Goal: Task Accomplishment & Management: Use online tool/utility

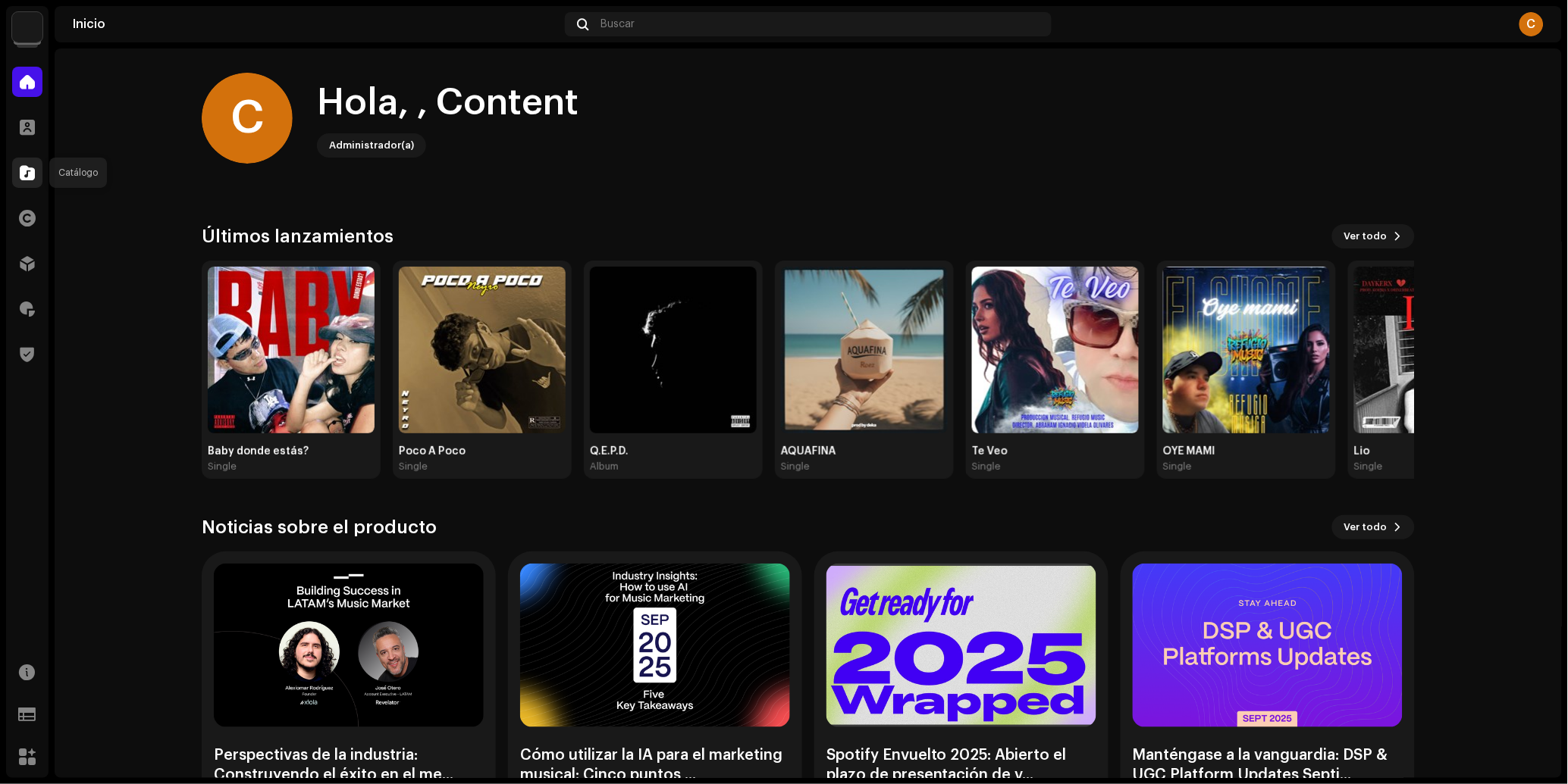
click at [28, 162] on div at bounding box center [28, 173] width 30 height 30
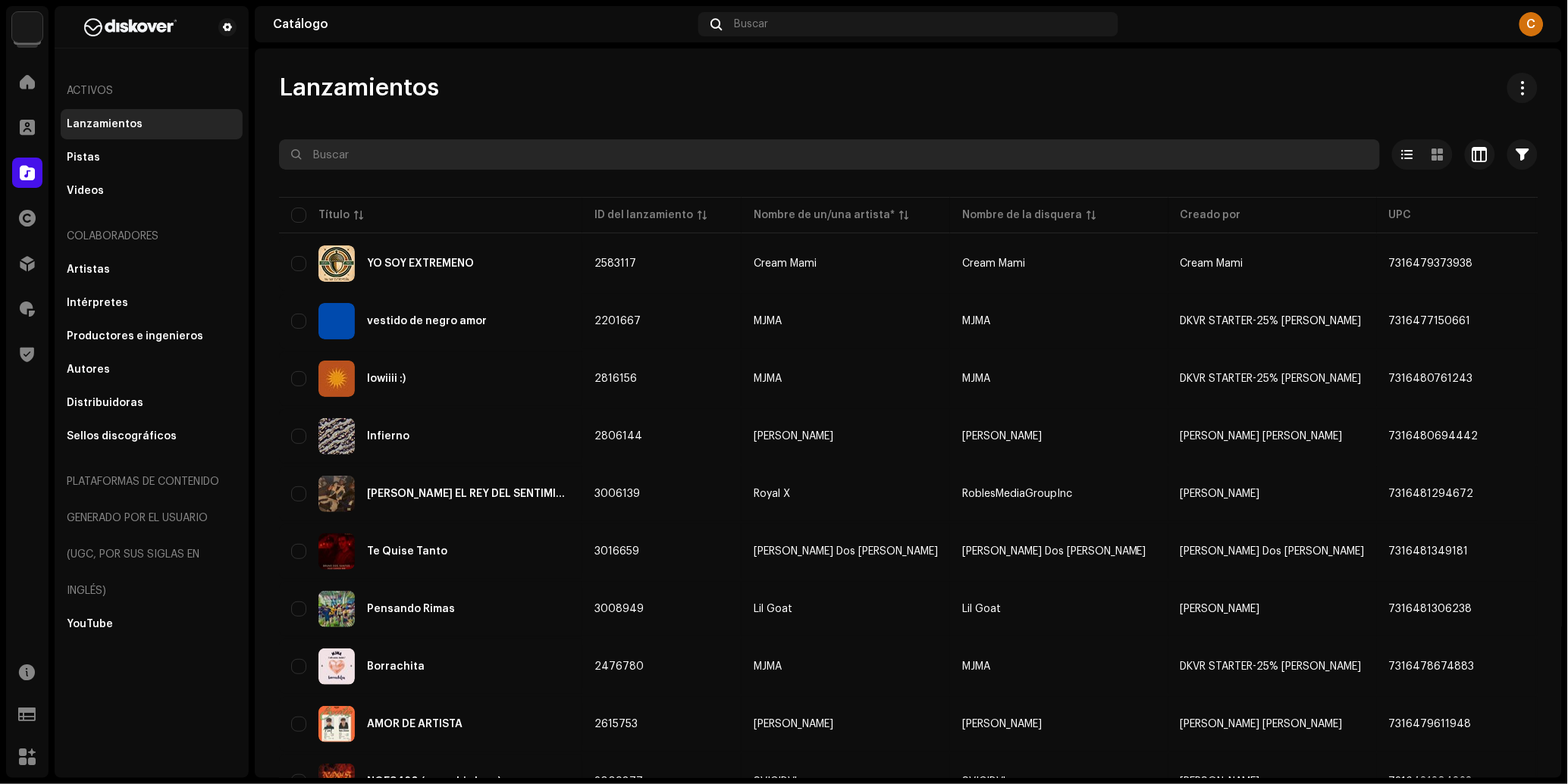
click at [401, 162] on input "text" at bounding box center [829, 154] width 1101 height 30
paste input "7300342785935"
type input "7300342785935"
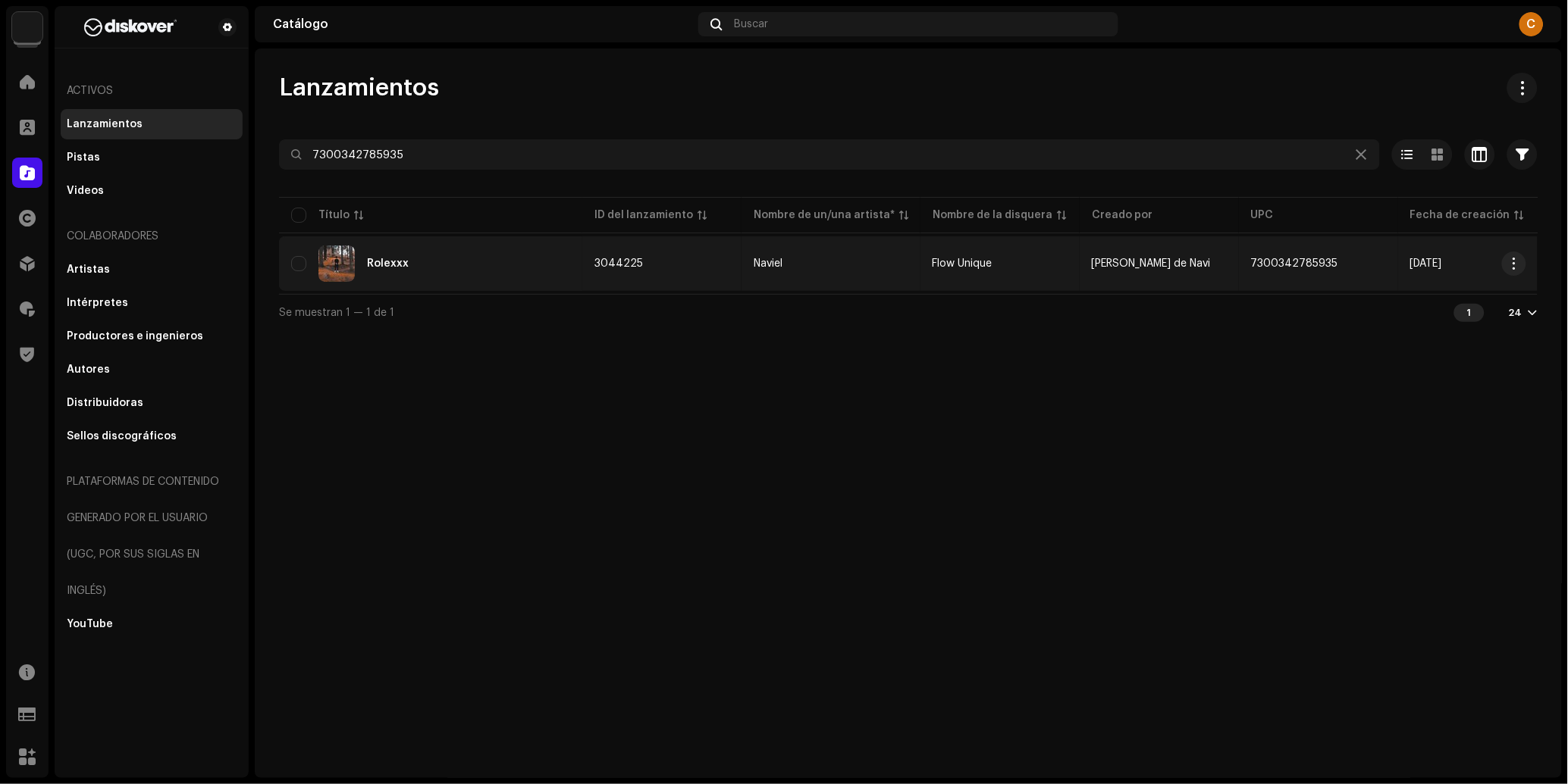
click at [433, 277] on div "Rolexxx" at bounding box center [431, 264] width 279 height 36
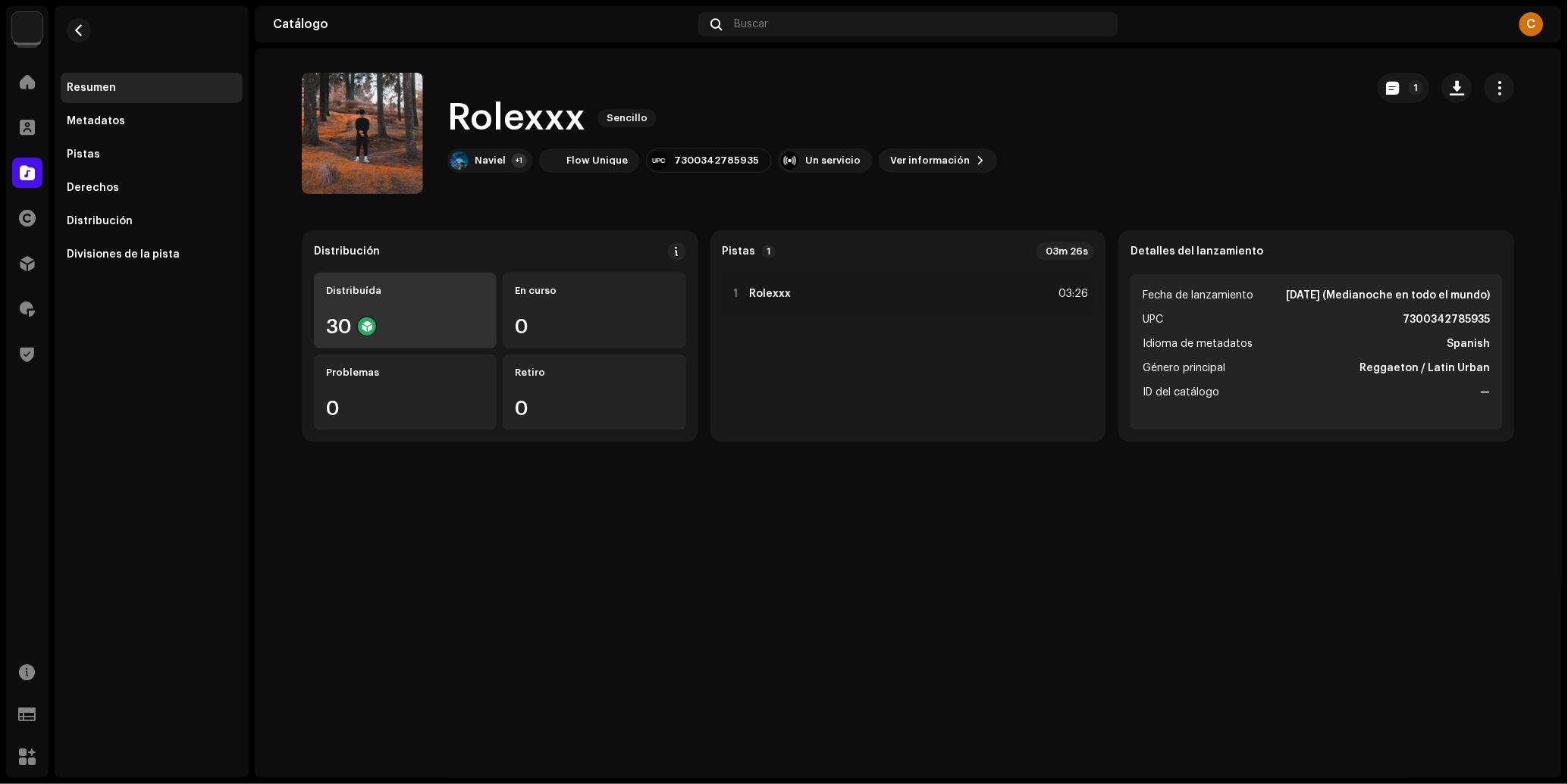
click at [424, 311] on div "Distribuída 30" at bounding box center [405, 310] width 183 height 75
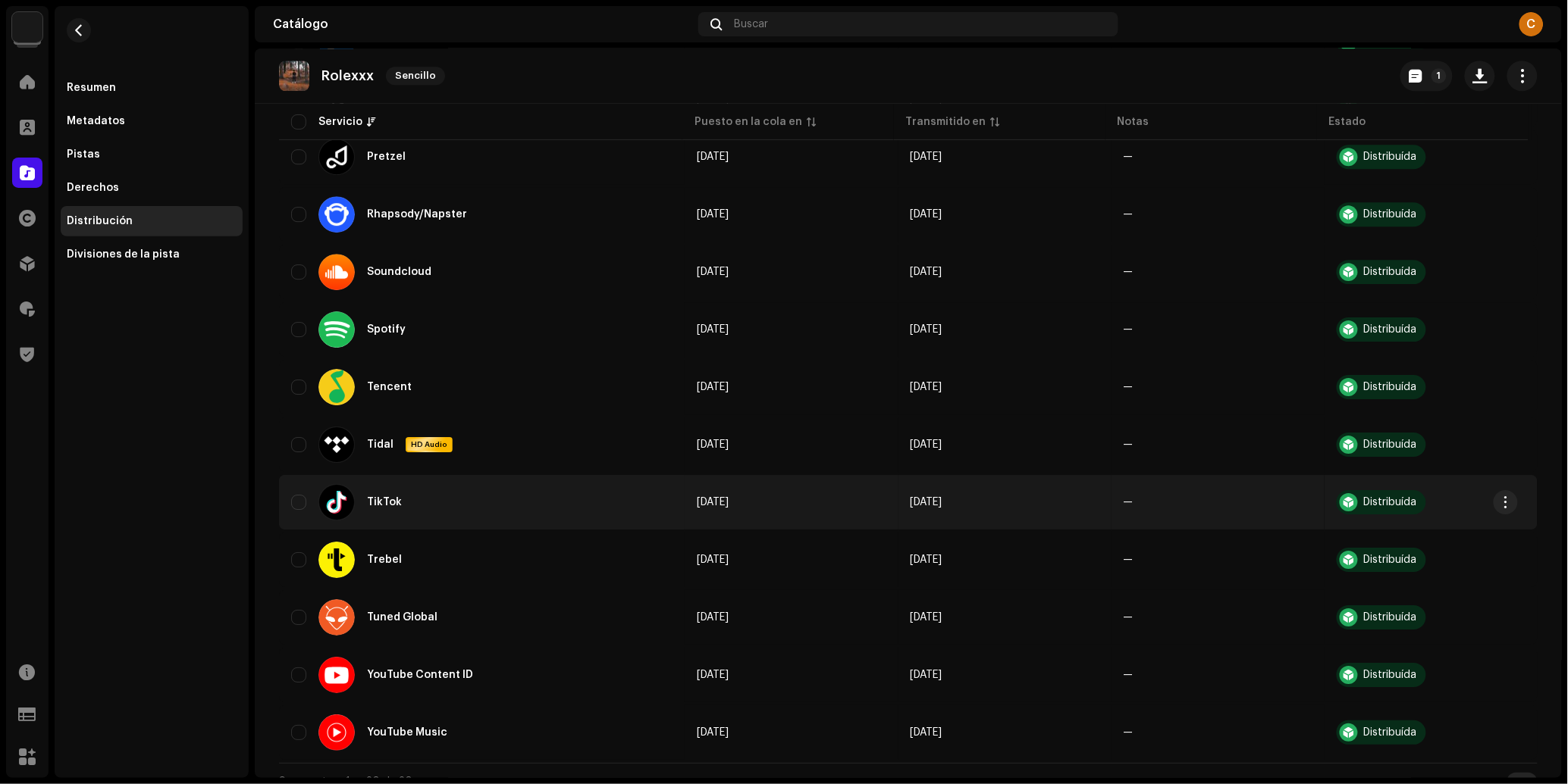
scroll to position [1319, 0]
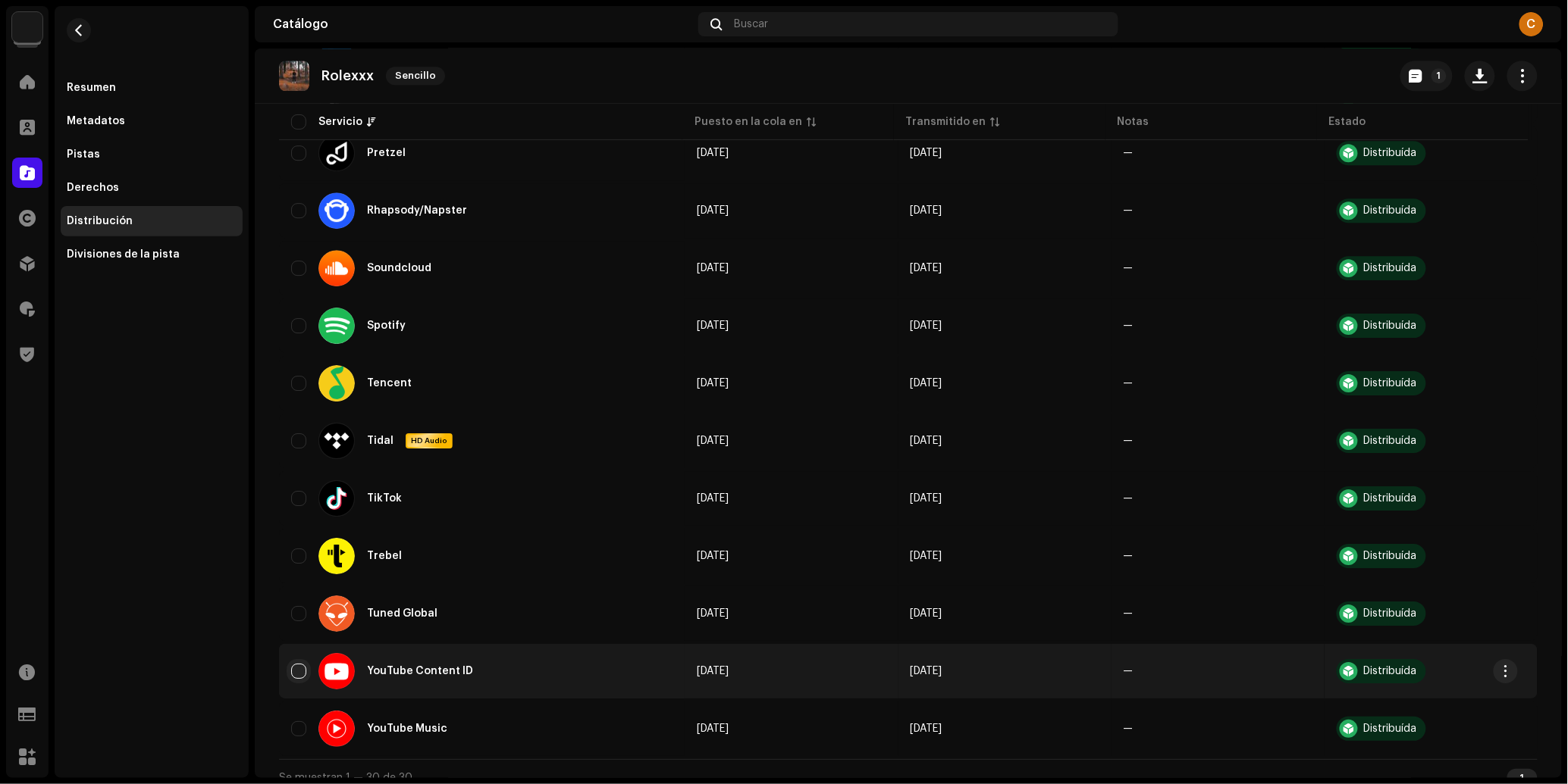
click at [302, 664] on input "checkbox" at bounding box center [298, 671] width 15 height 15
checkbox input "true"
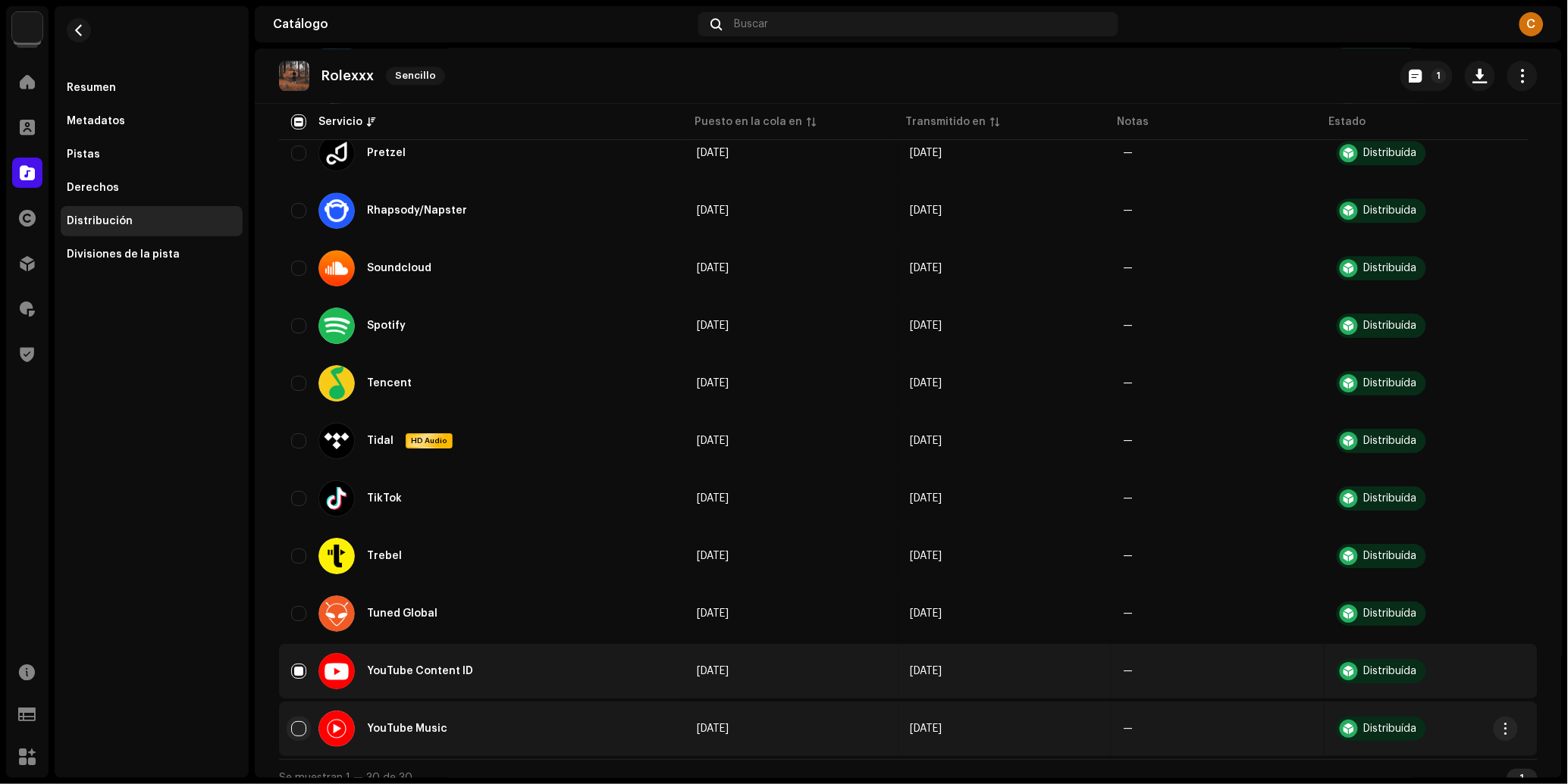
click at [299, 721] on input "Row Unselected" at bounding box center [298, 728] width 15 height 15
checkbox input "true"
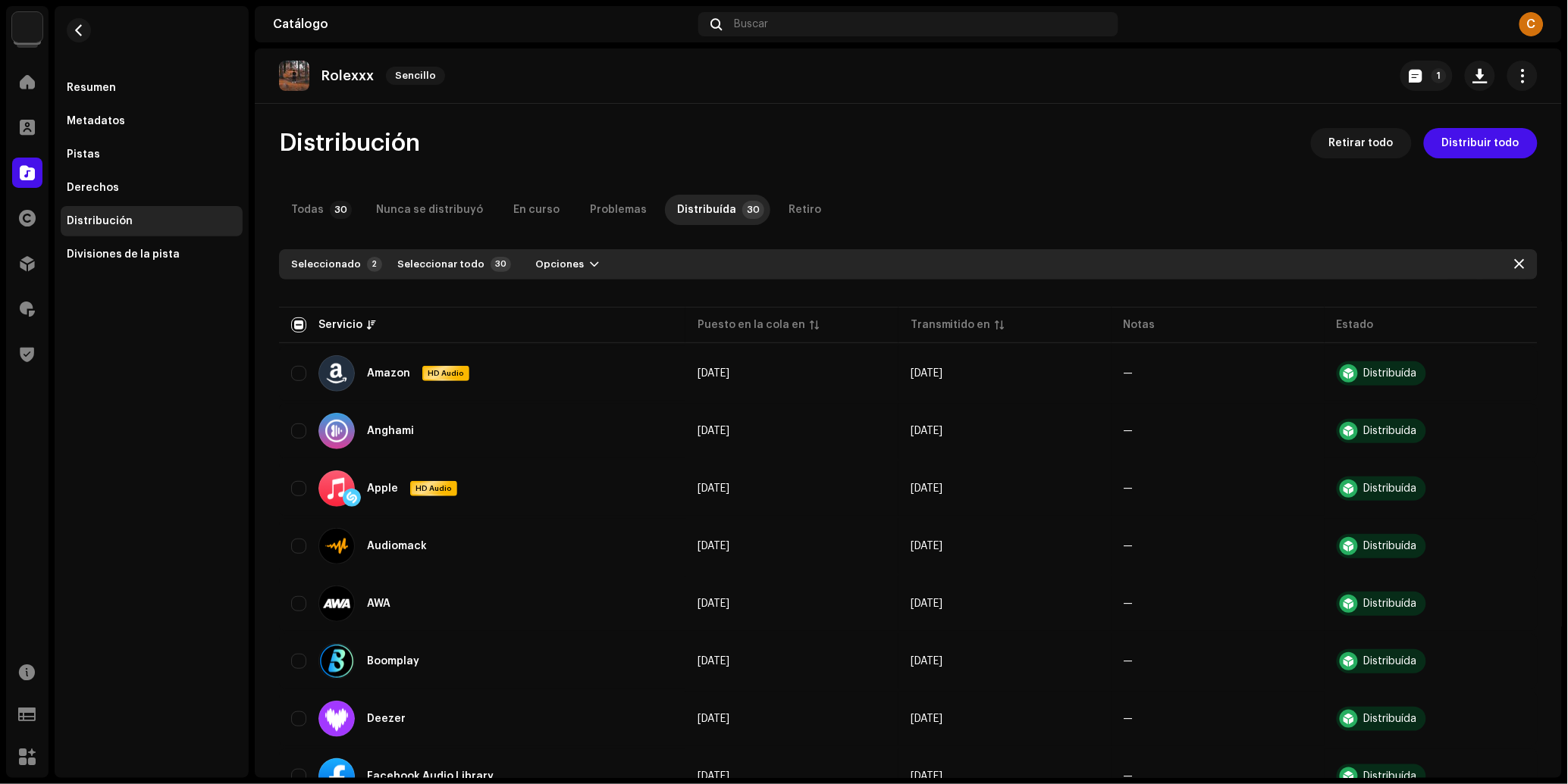
click at [546, 252] on div "Seleccionado 2 Seleccionar todo 30 Opciones" at bounding box center [454, 264] width 326 height 24
click at [561, 276] on span "Opciones" at bounding box center [560, 265] width 49 height 30
click at [569, 297] on span "Distribuir" at bounding box center [548, 298] width 50 height 12
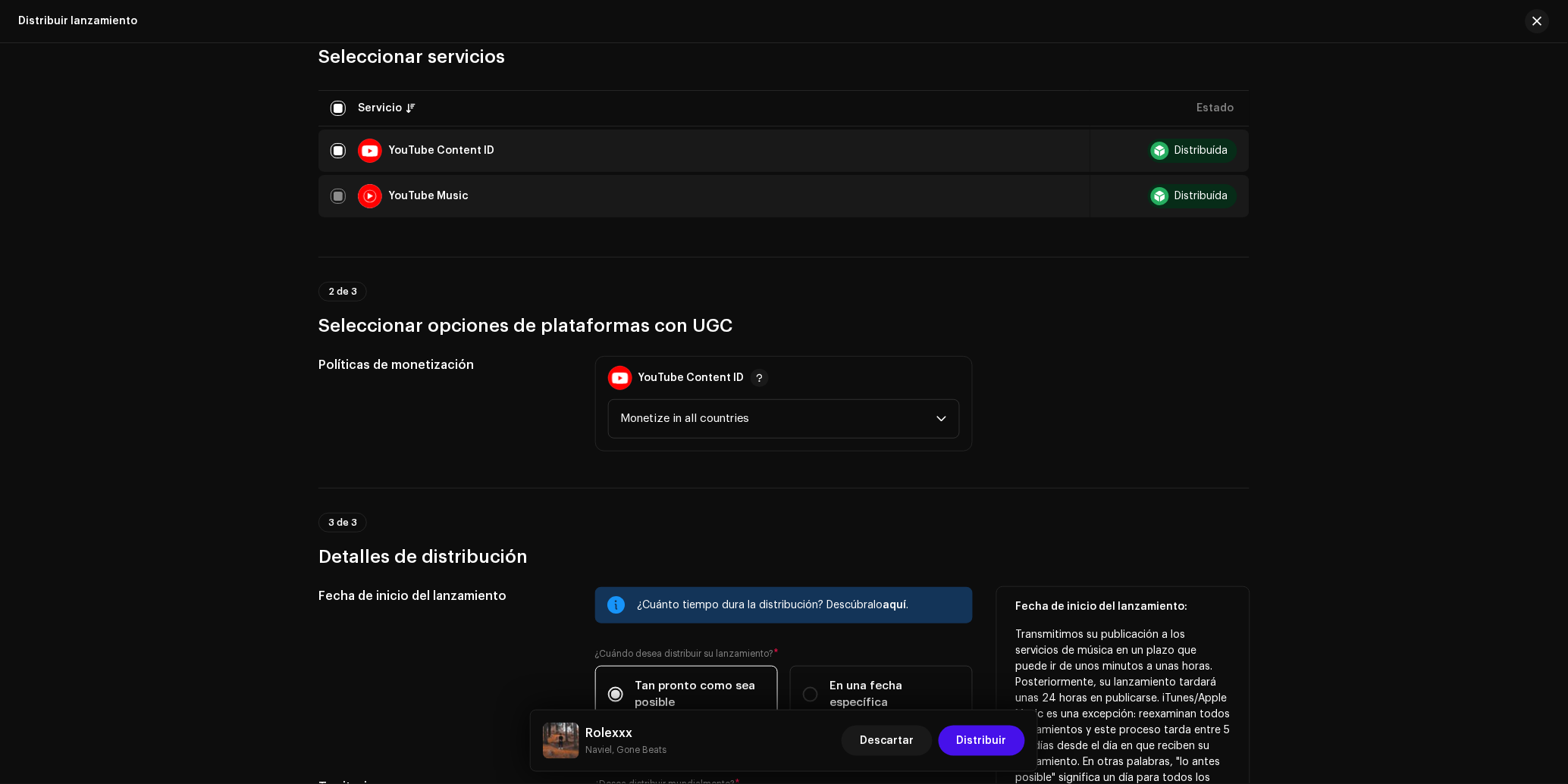
scroll to position [387, 0]
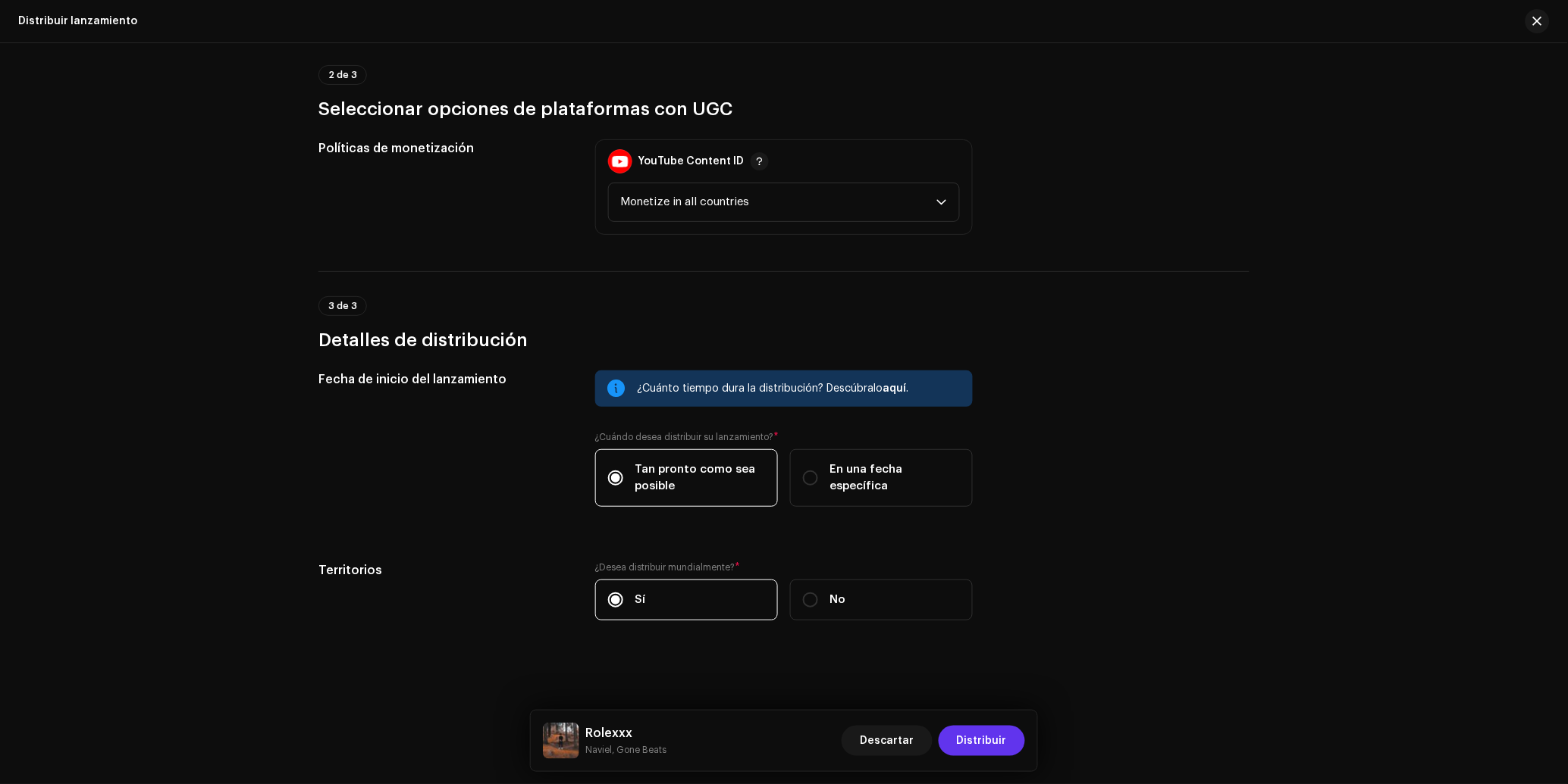
drag, startPoint x: 965, startPoint y: 723, endPoint x: 994, endPoint y: 738, distance: 32.6
click at [965, 723] on div "Descartar Distribuir" at bounding box center [933, 740] width 184 height 36
click at [996, 742] on span "Distribuir" at bounding box center [982, 741] width 50 height 30
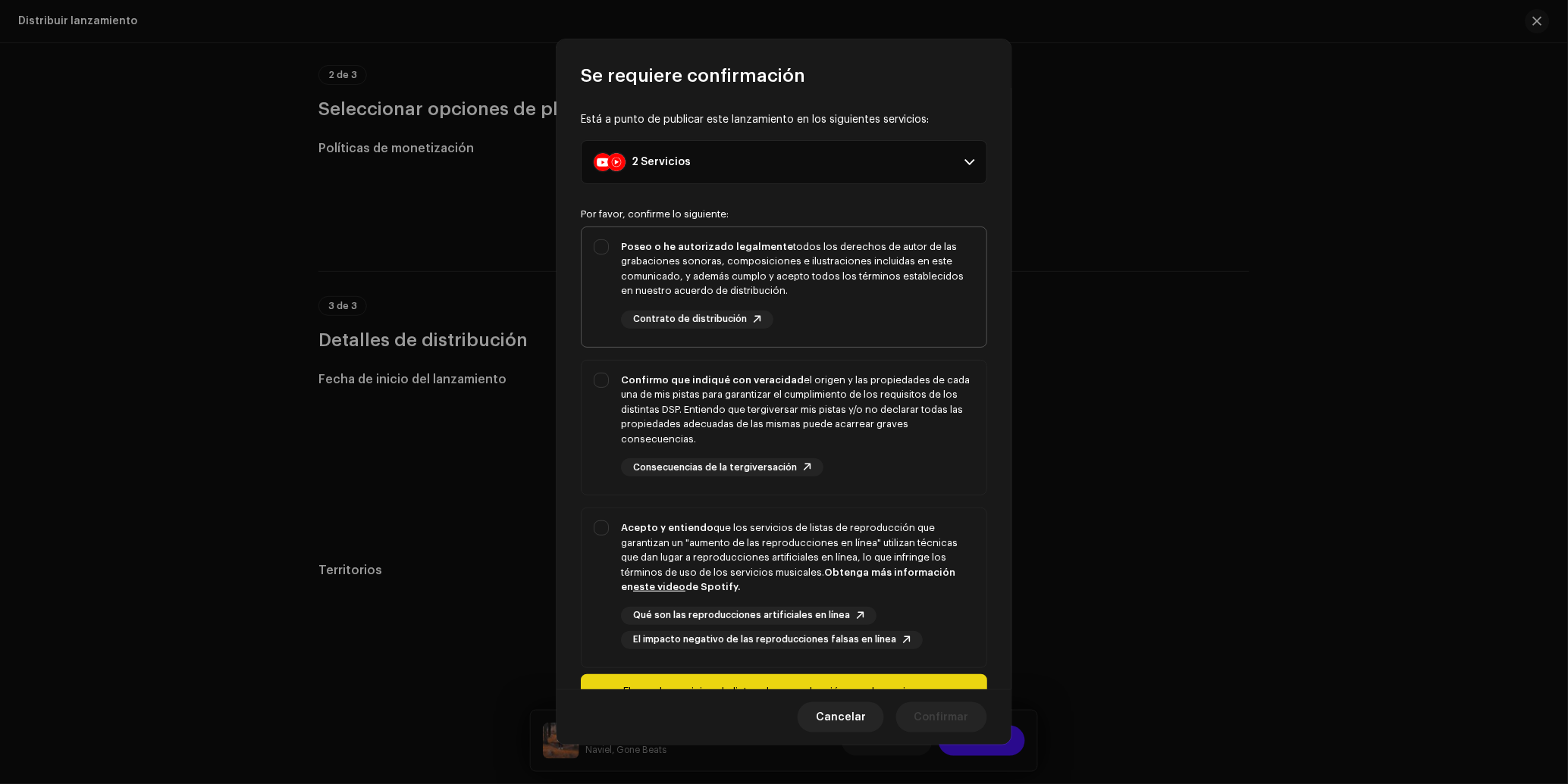
click at [831, 311] on div "Poseo o he autorizado legalmente todos los derechos de autor de las grabaciones…" at bounding box center [798, 284] width 354 height 90
checkbox input "true"
click at [832, 421] on div "Confirmo que indiqué con veracidad el origen y las propiedades de cada una de m…" at bounding box center [798, 410] width 354 height 75
checkbox input "true"
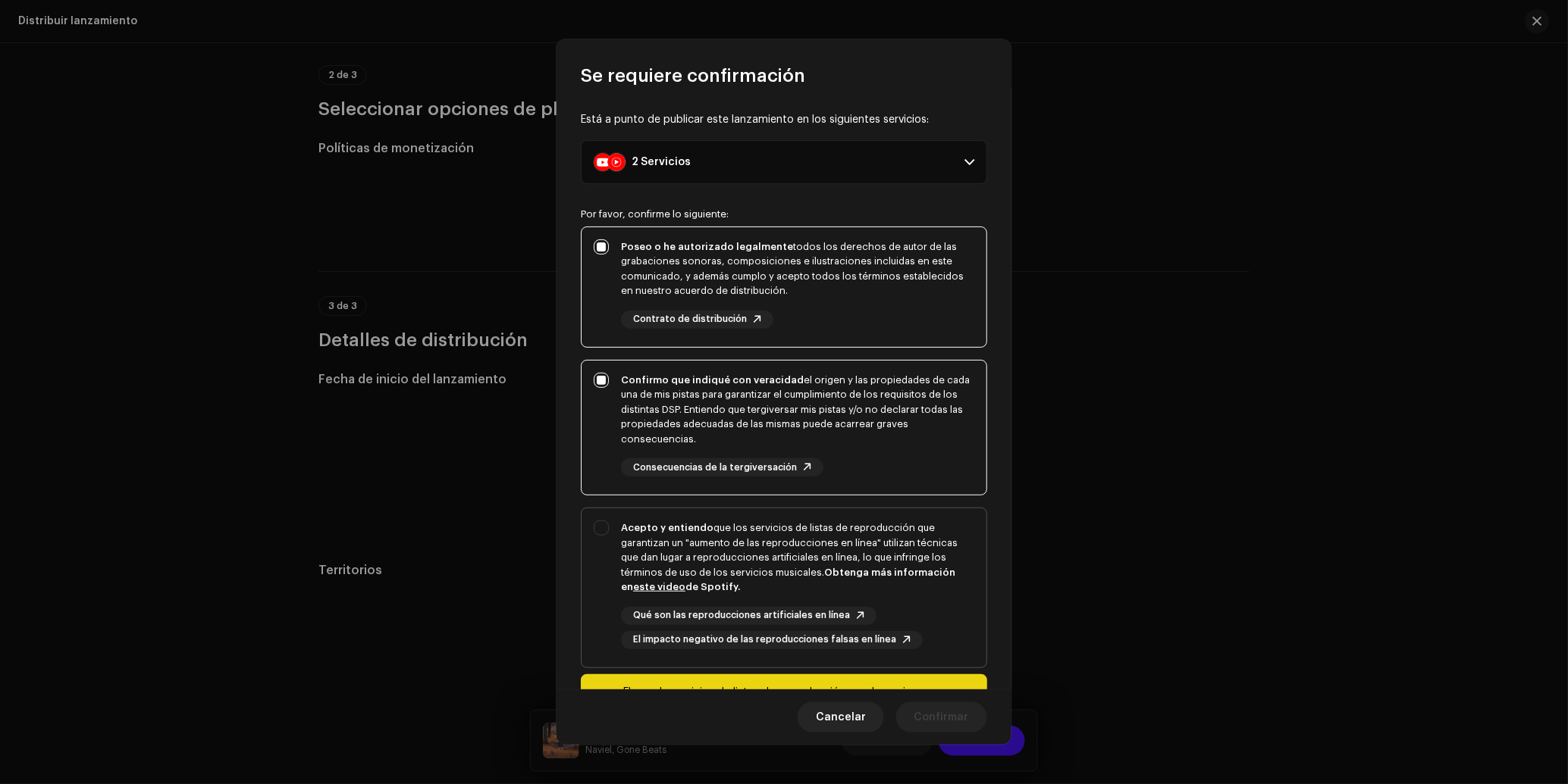
click at [852, 579] on div "Acepto y entiendo que los servicios de listas de reproducción que garantizan un…" at bounding box center [798, 558] width 354 height 75
checkbox input "true"
click at [960, 718] on span "Confirmar" at bounding box center [941, 717] width 54 height 30
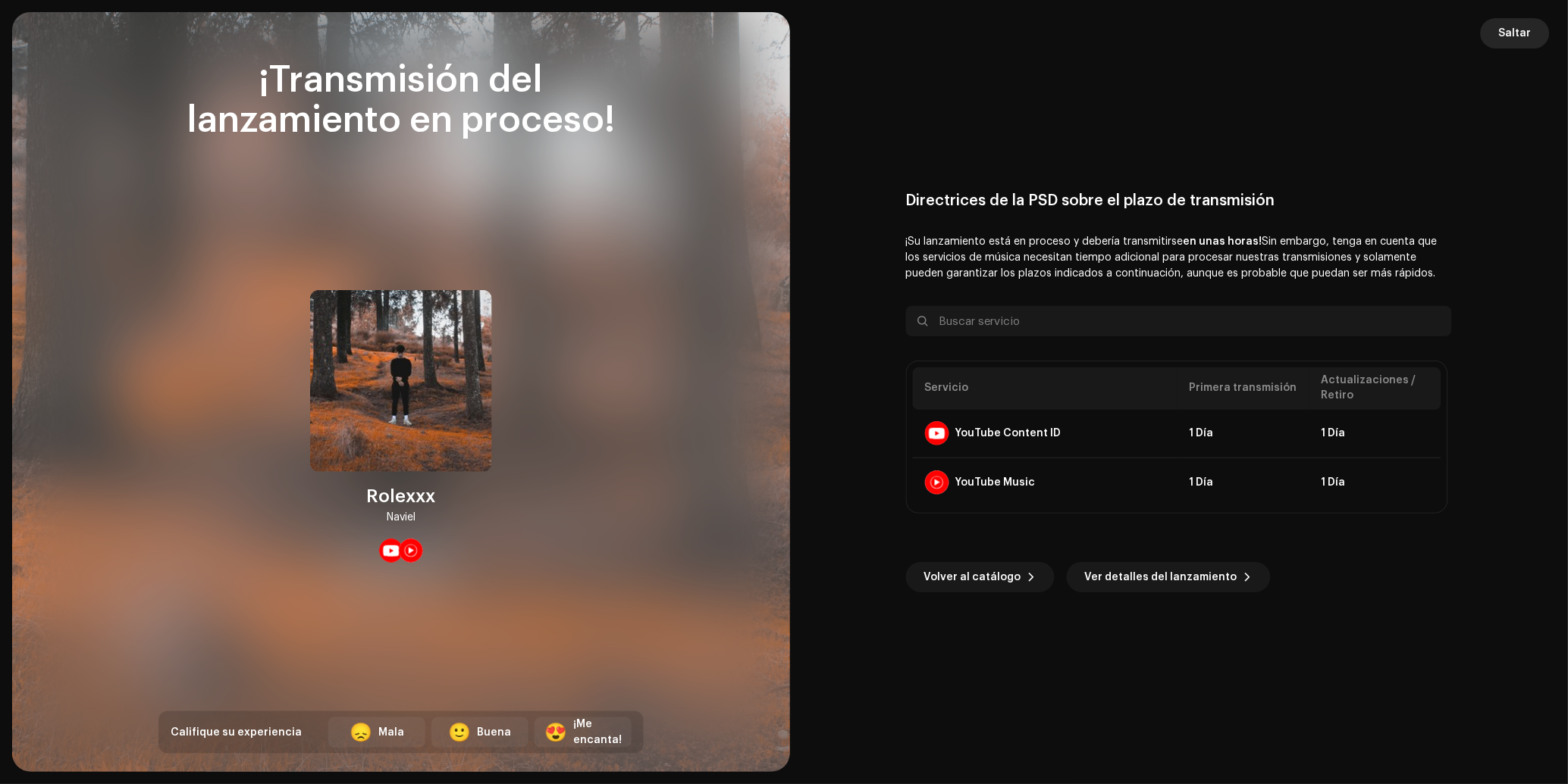
click at [1515, 25] on span "Saltar" at bounding box center [1515, 33] width 33 height 30
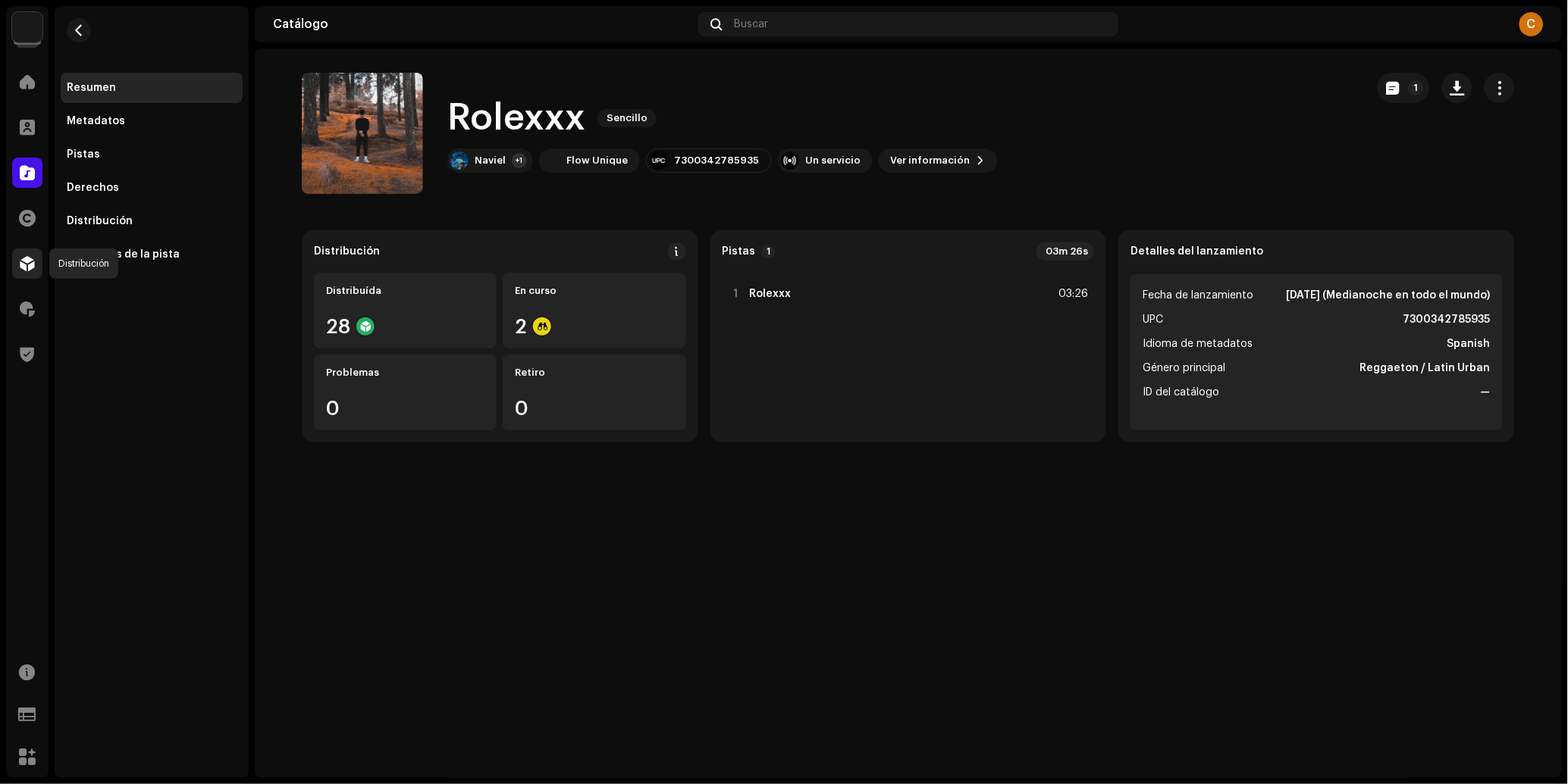
click at [37, 272] on div at bounding box center [28, 264] width 30 height 30
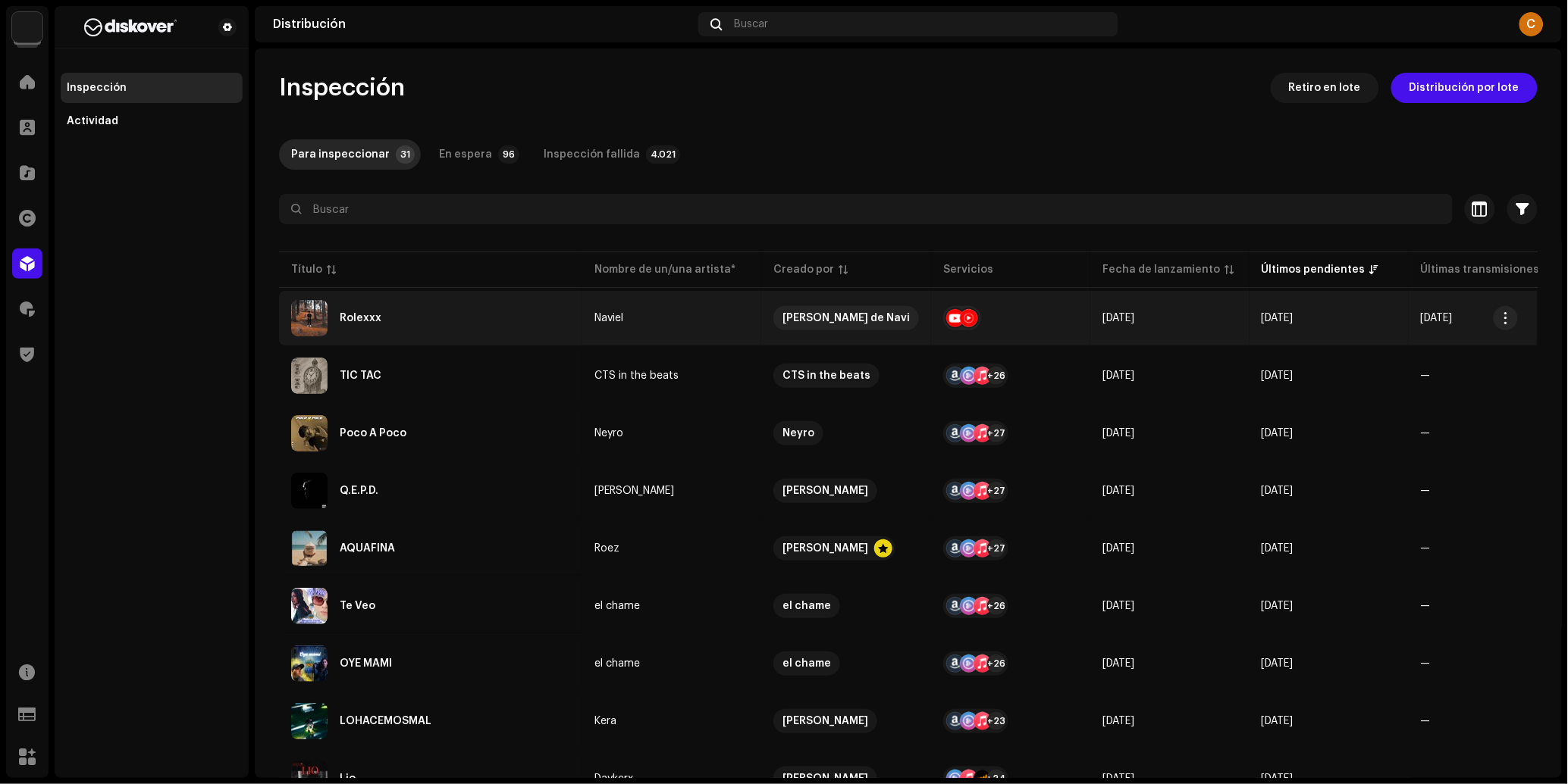
click at [721, 321] on re-a-table-link "Naviel" at bounding box center [672, 318] width 155 height 11
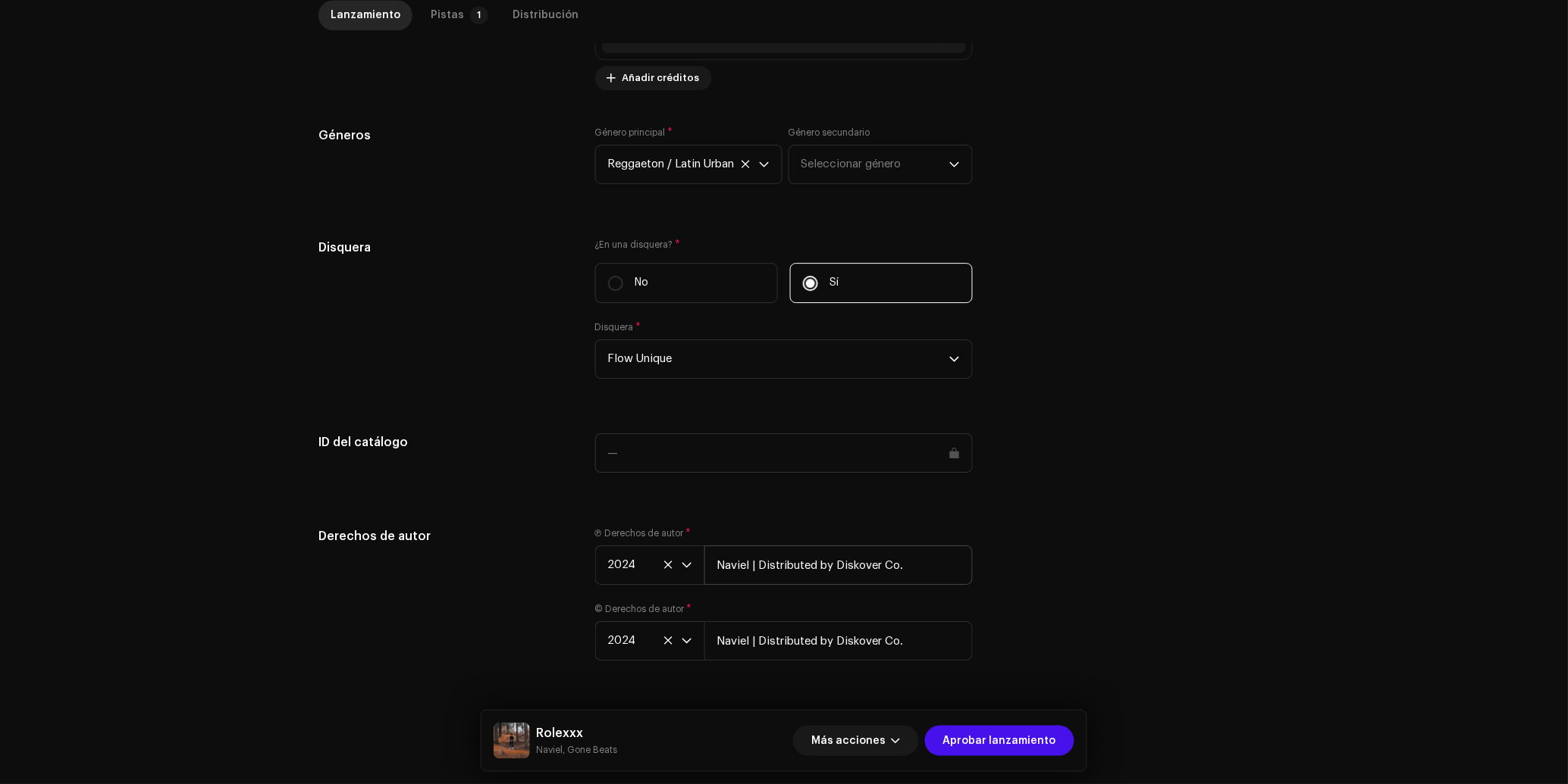
scroll to position [1316, 0]
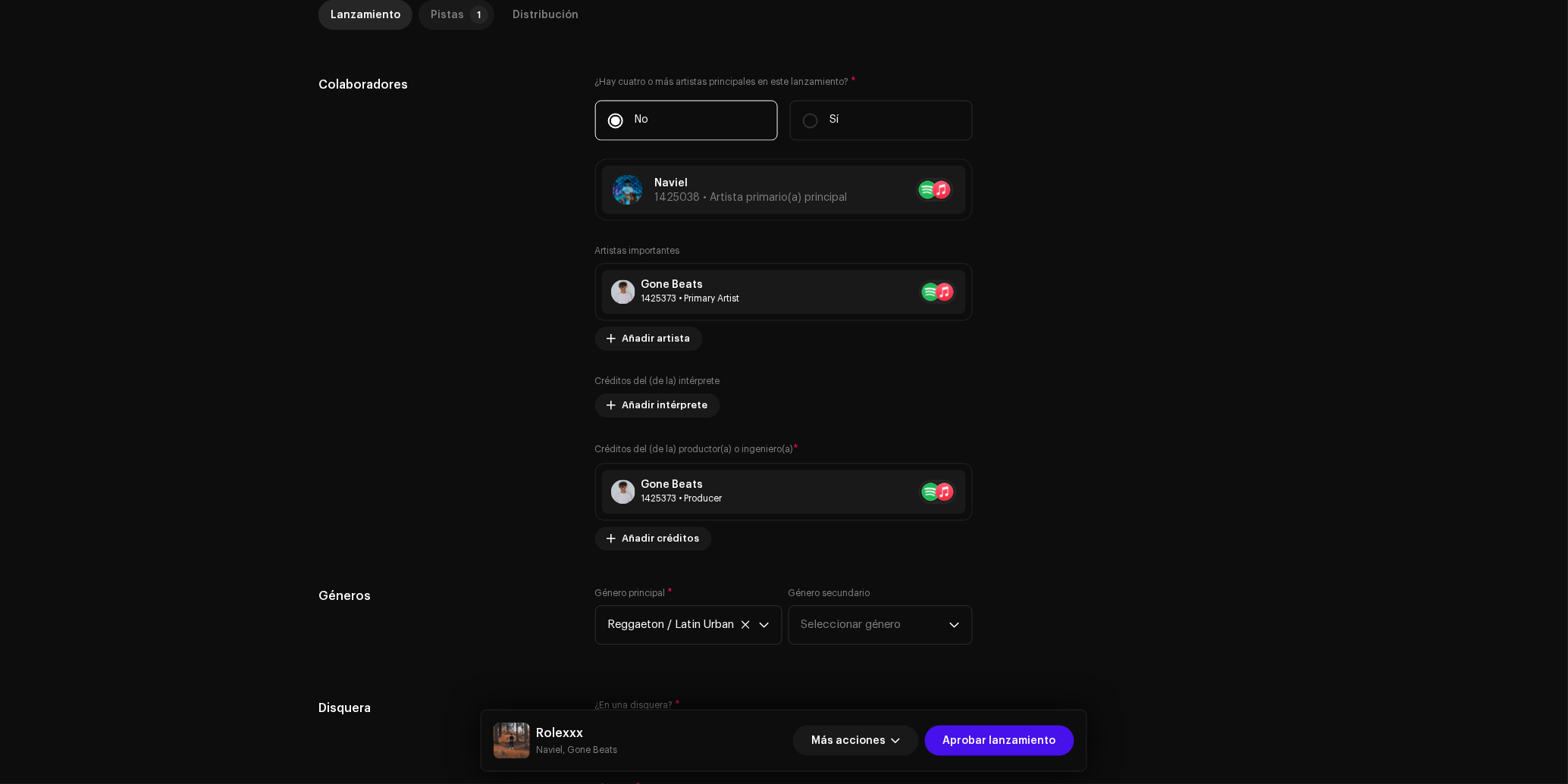
click at [434, 19] on div "Pistas" at bounding box center [448, 15] width 34 height 30
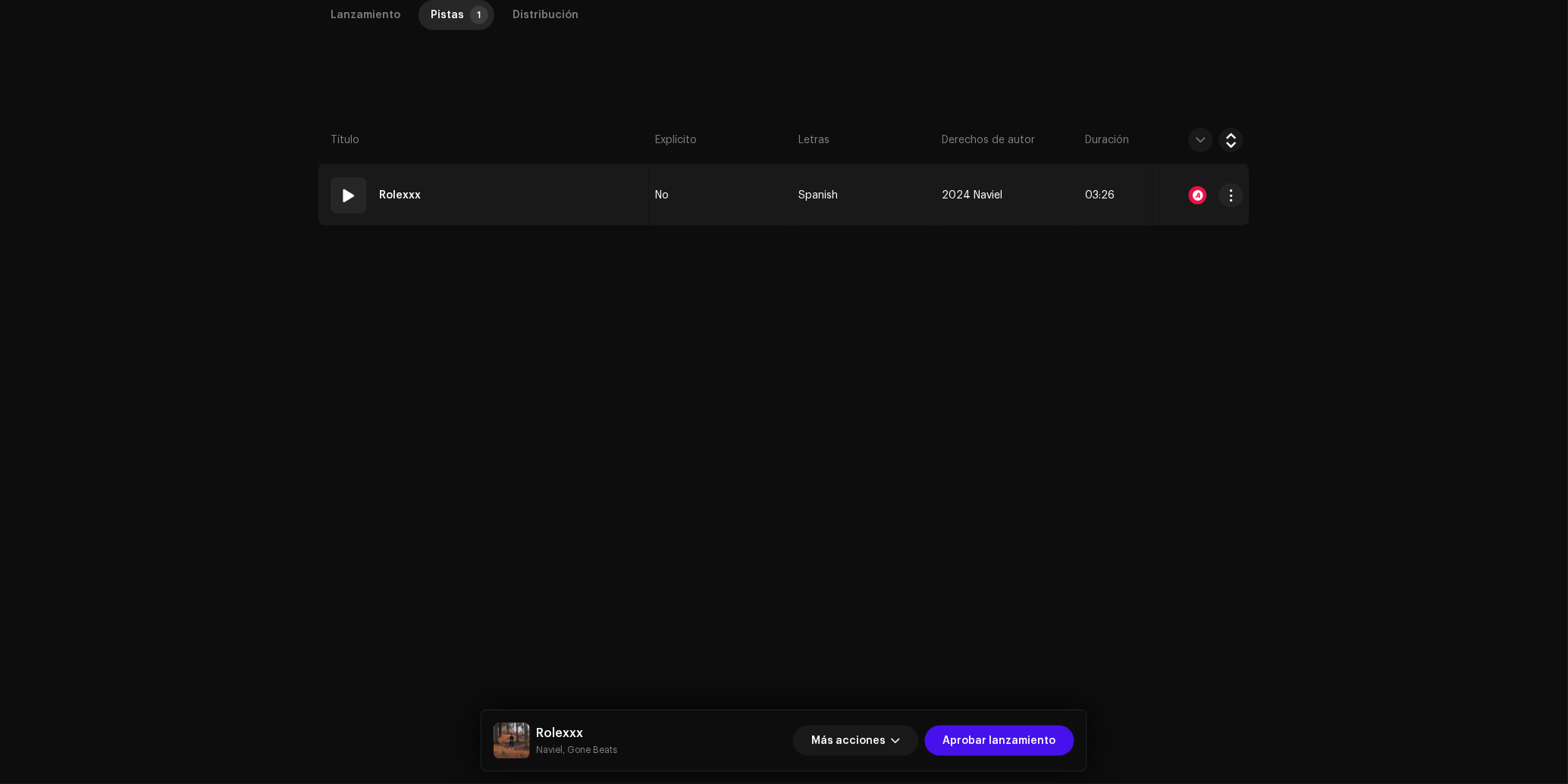
click at [547, 189] on td "01 Rolexxx" at bounding box center [483, 195] width 330 height 60
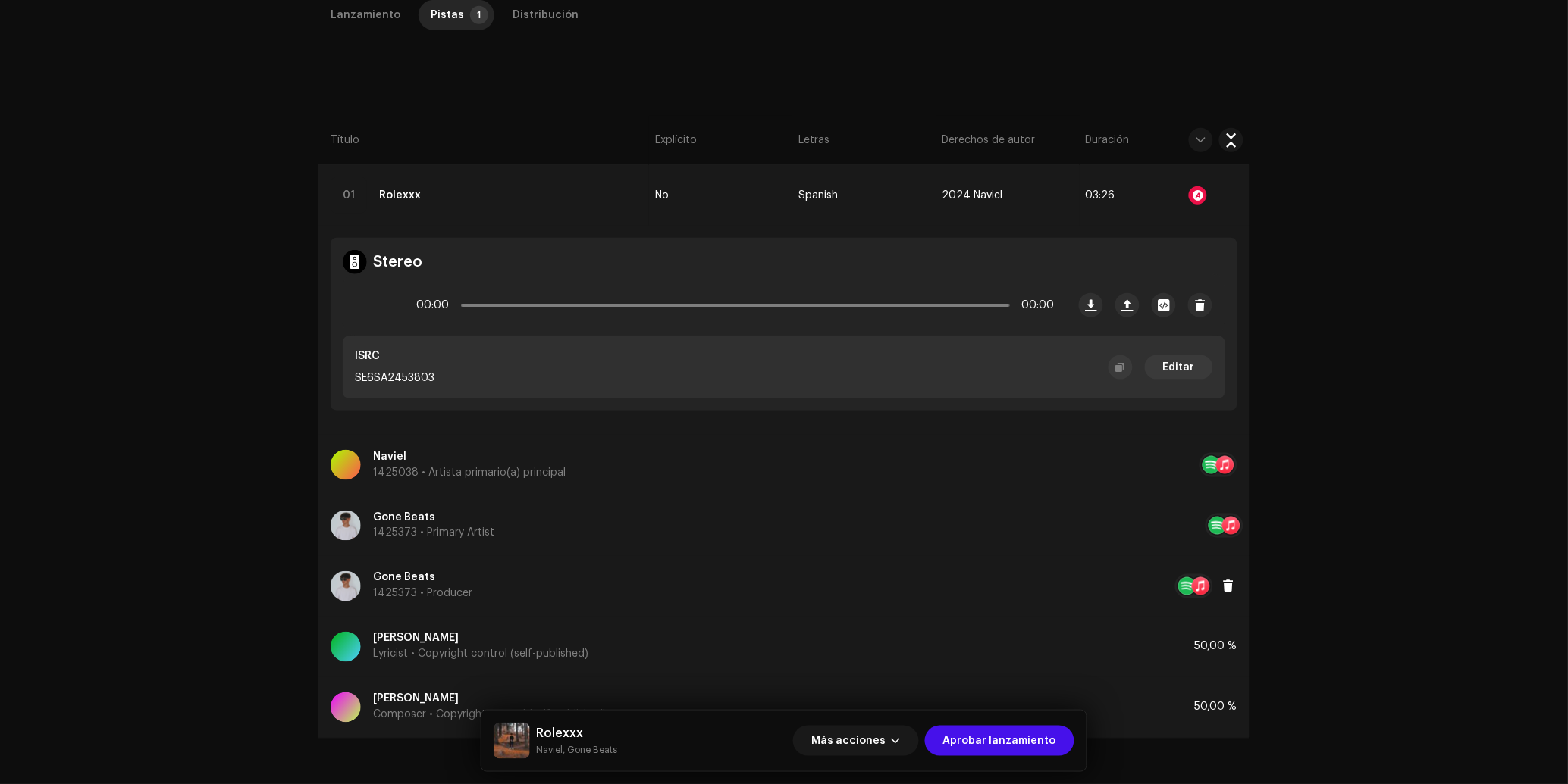
scroll to position [422, 0]
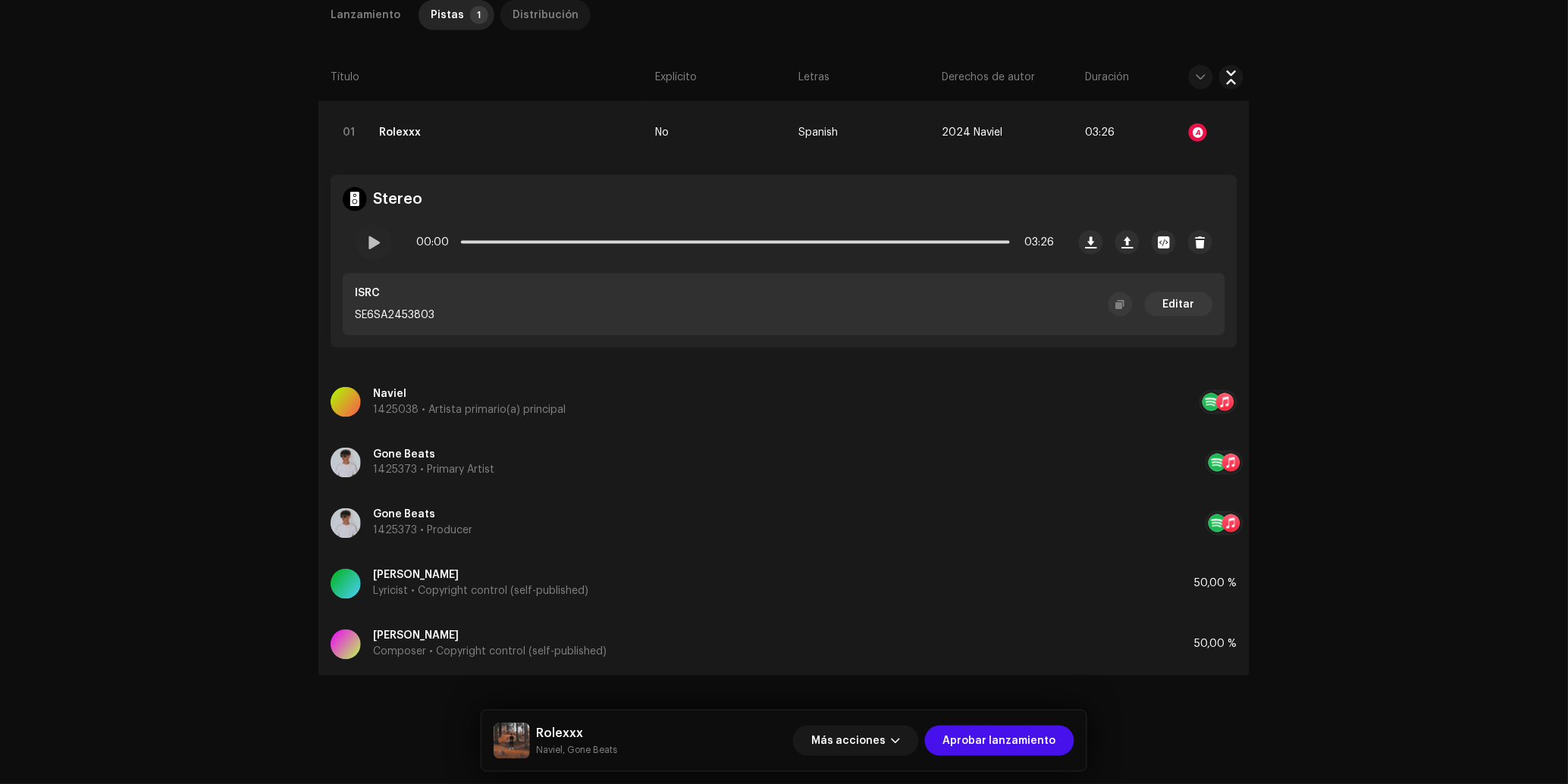
click at [544, 17] on div "Distribución" at bounding box center [545, 15] width 66 height 30
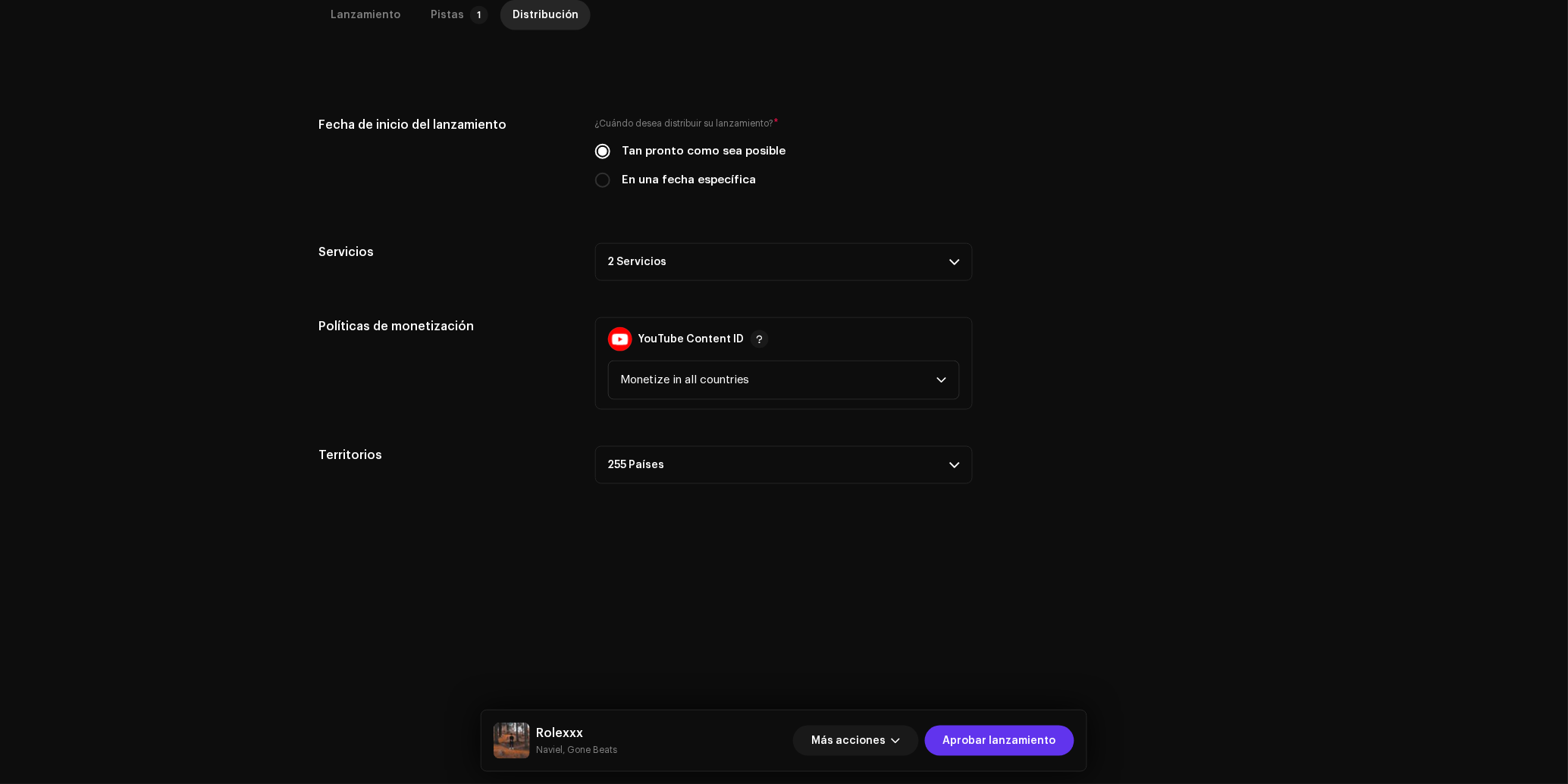
click at [1033, 742] on span "Aprobar lanzamiento" at bounding box center [999, 741] width 113 height 30
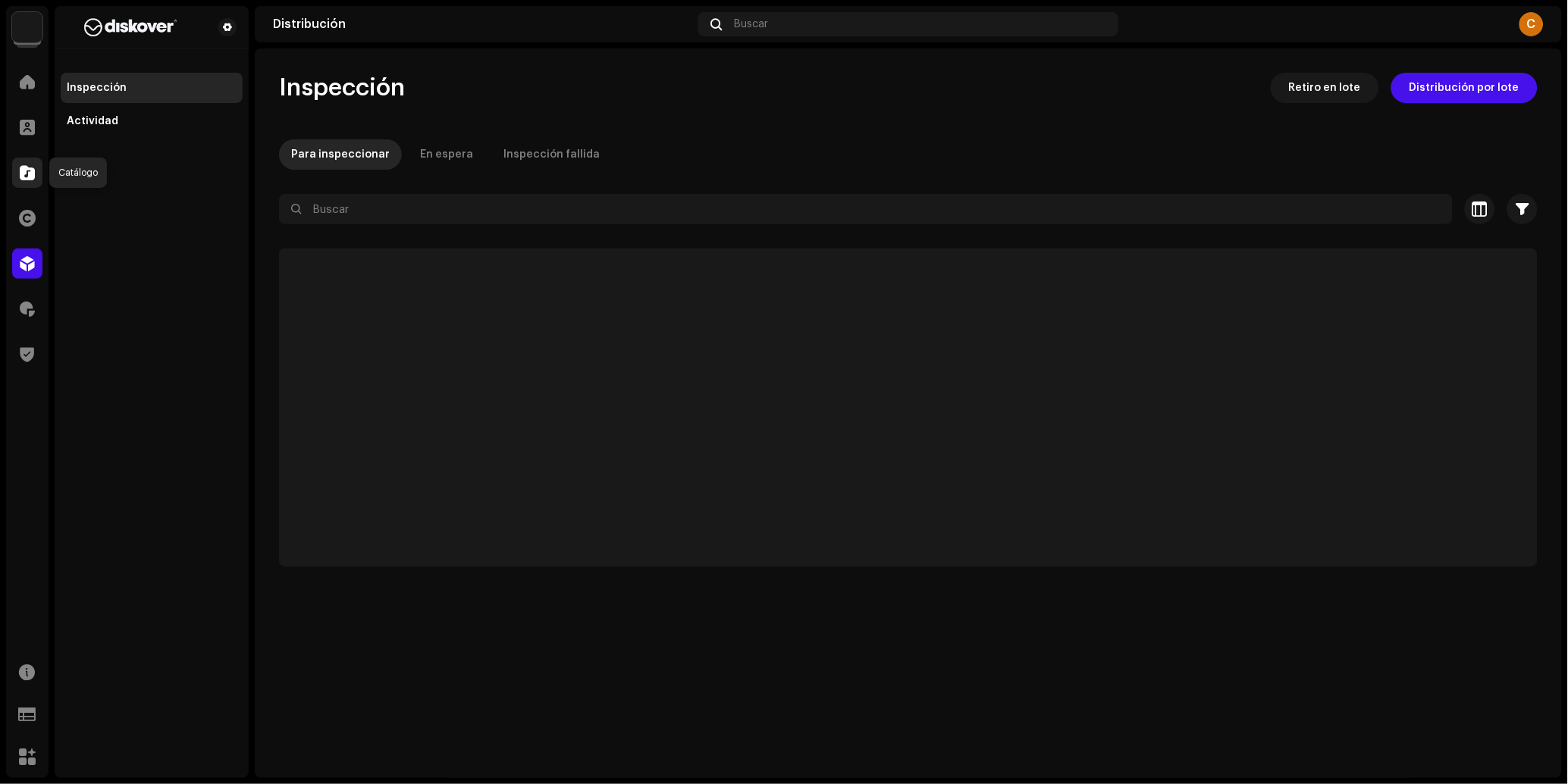
click at [30, 178] on span at bounding box center [27, 173] width 15 height 12
